Goal: Task Accomplishment & Management: Complete application form

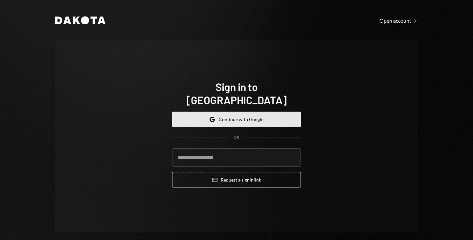
click at [212, 112] on button "Google Continue with Google" at bounding box center [236, 119] width 129 height 15
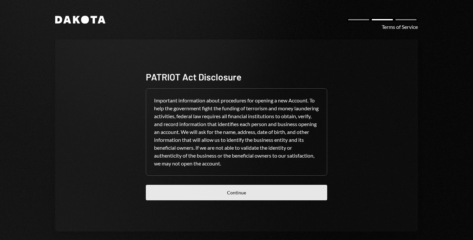
click at [220, 195] on button "Continue" at bounding box center [236, 192] width 181 height 15
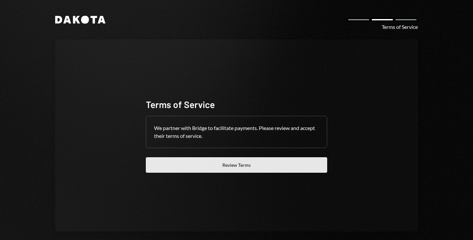
click at [249, 160] on button "Review Terms" at bounding box center [236, 164] width 181 height 15
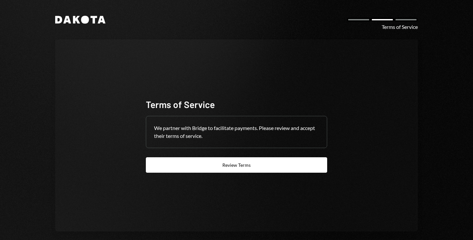
click at [77, 18] on icon "Dakota" at bounding box center [80, 20] width 50 height 8
